Goal: Find specific page/section: Find specific page/section

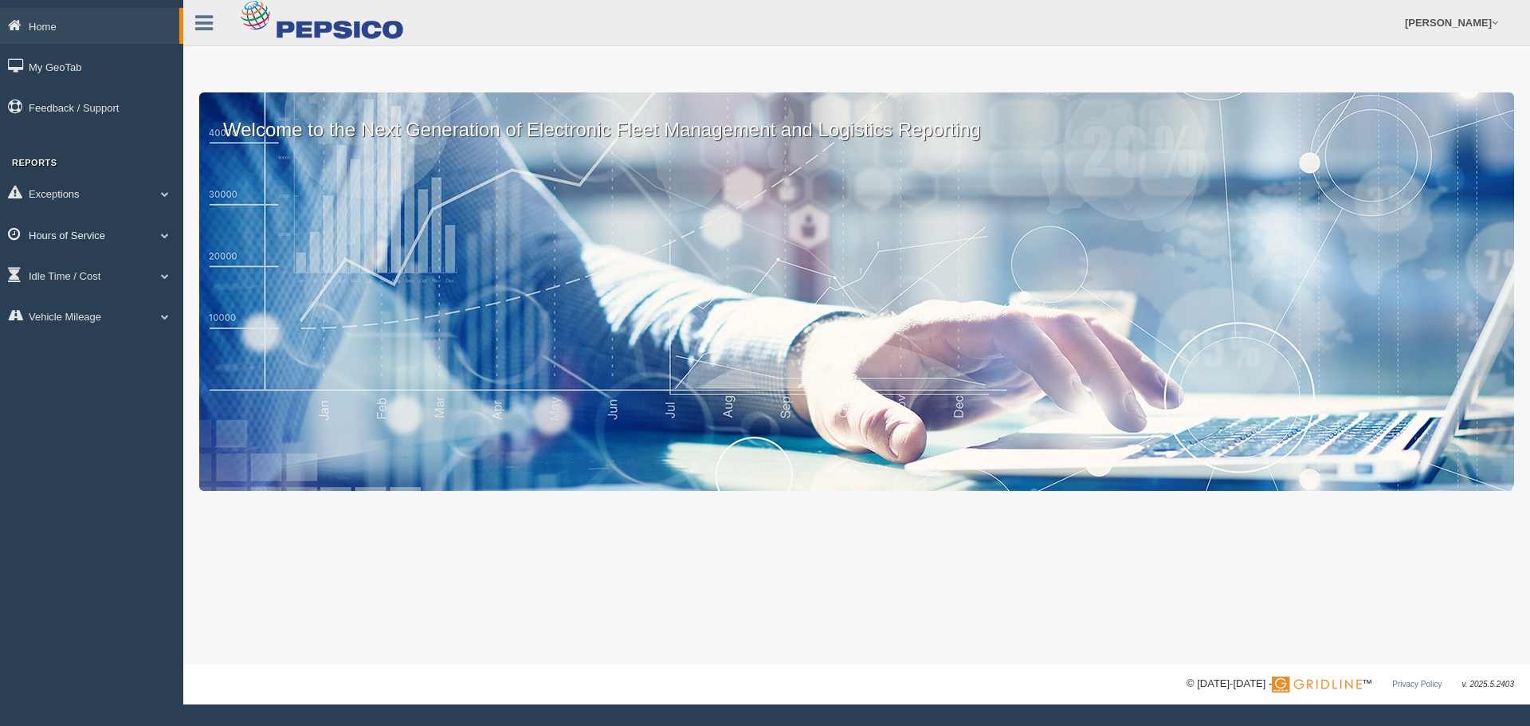
click at [87, 237] on link "Hours of Service" at bounding box center [91, 235] width 183 height 36
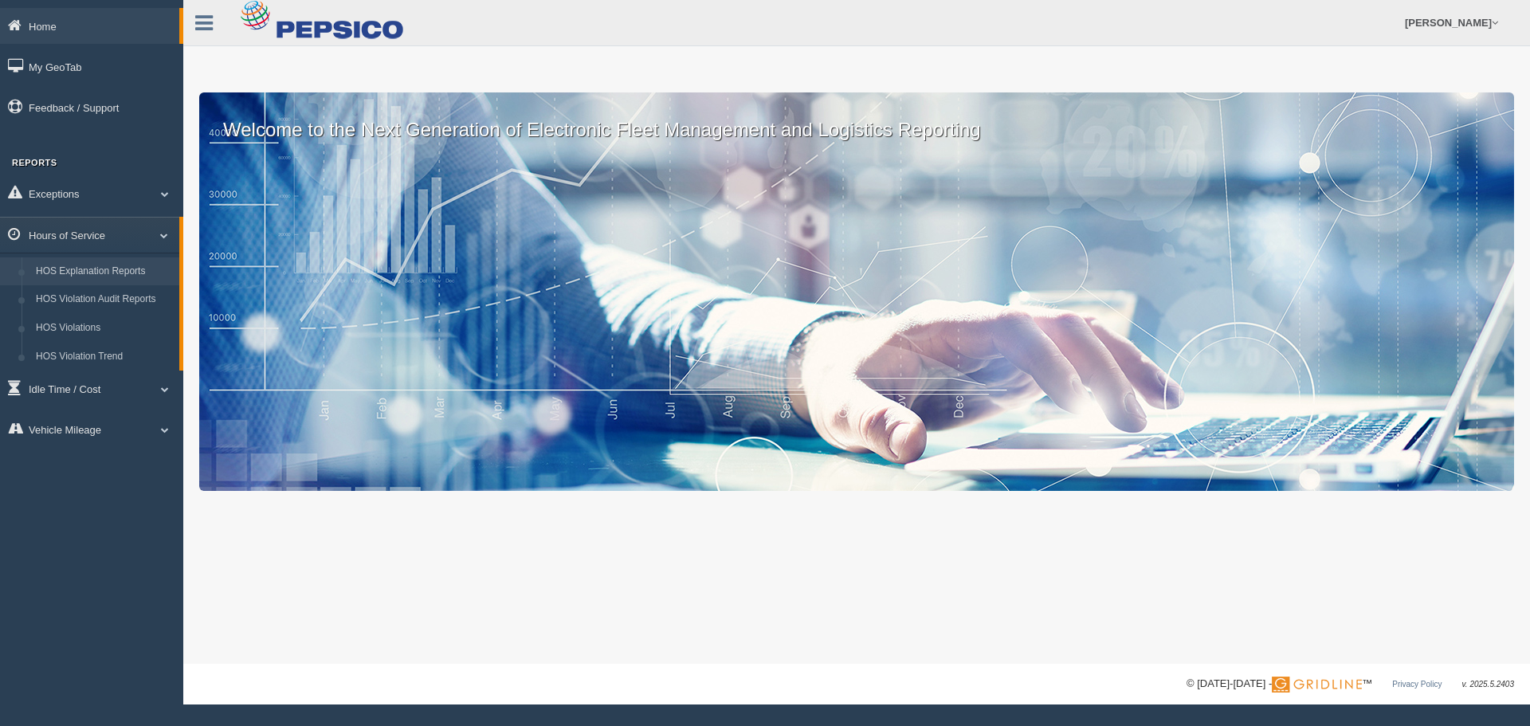
click at [83, 273] on link "HOS Explanation Reports" at bounding box center [104, 271] width 151 height 29
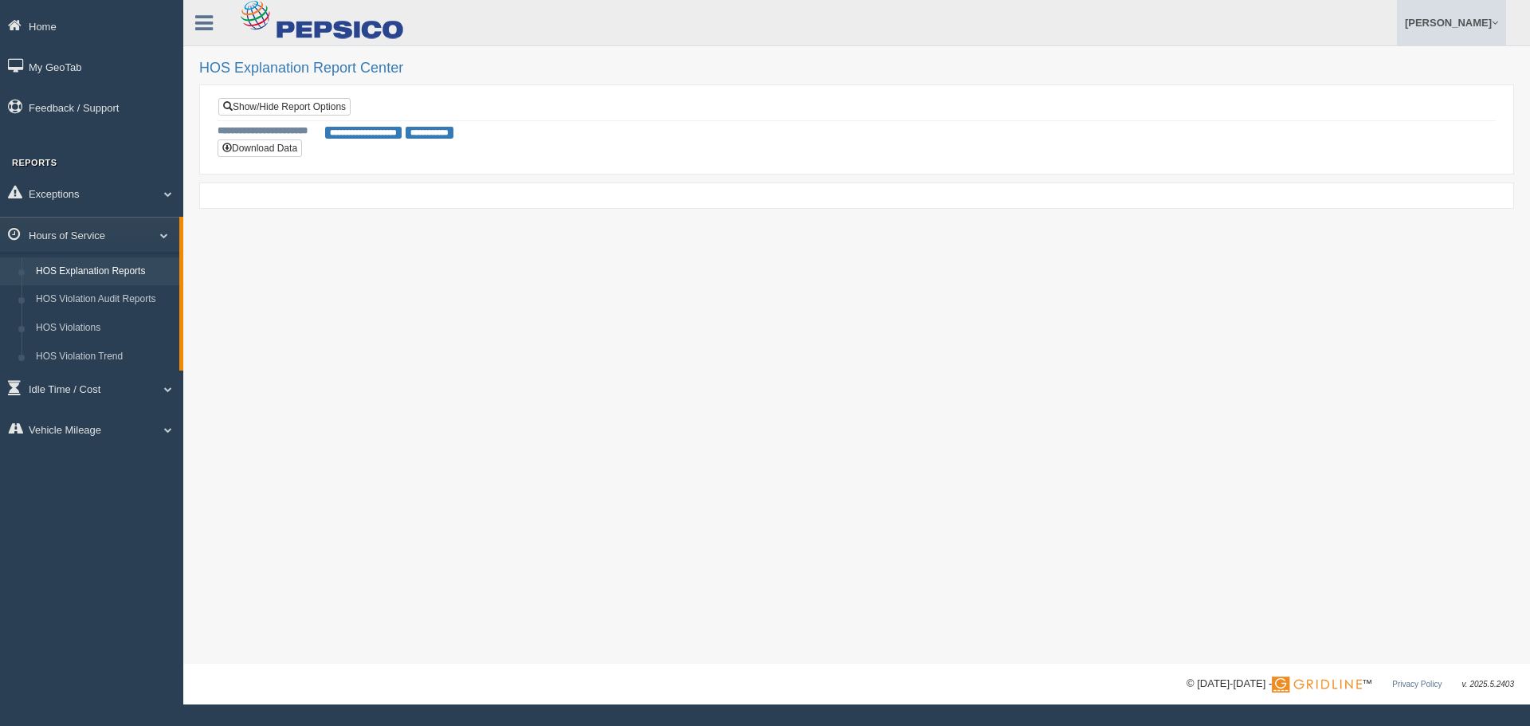
drag, startPoint x: 1457, startPoint y: 25, endPoint x: 1431, endPoint y: 67, distance: 49.7
click at [1456, 25] on link "[PERSON_NAME]" at bounding box center [1451, 22] width 109 height 45
drag, startPoint x: 1396, startPoint y: 95, endPoint x: 1373, endPoint y: 96, distance: 22.4
click at [1395, 95] on link "Log Off" at bounding box center [1418, 95] width 174 height 33
